Goal: Task Accomplishment & Management: Manage account settings

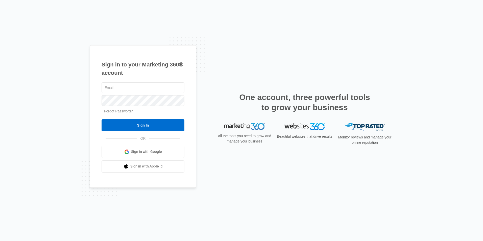
type input "[EMAIL_ADDRESS][DOMAIN_NAME]"
click at [102, 119] on input "Sign In" at bounding box center [143, 125] width 83 height 12
